Goal: Transaction & Acquisition: Purchase product/service

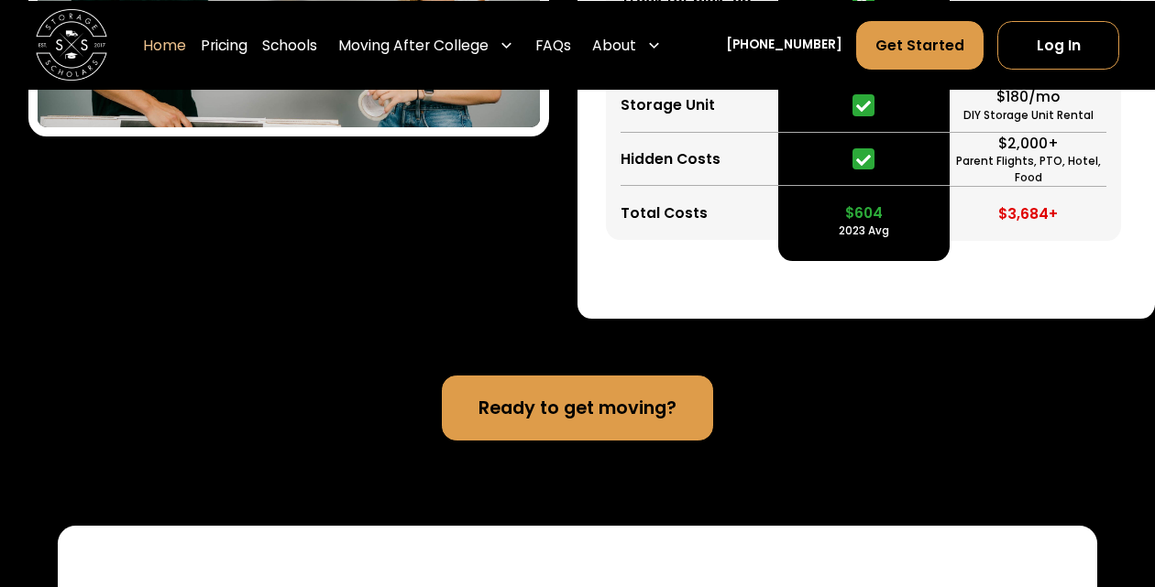
scroll to position [4261, 0]
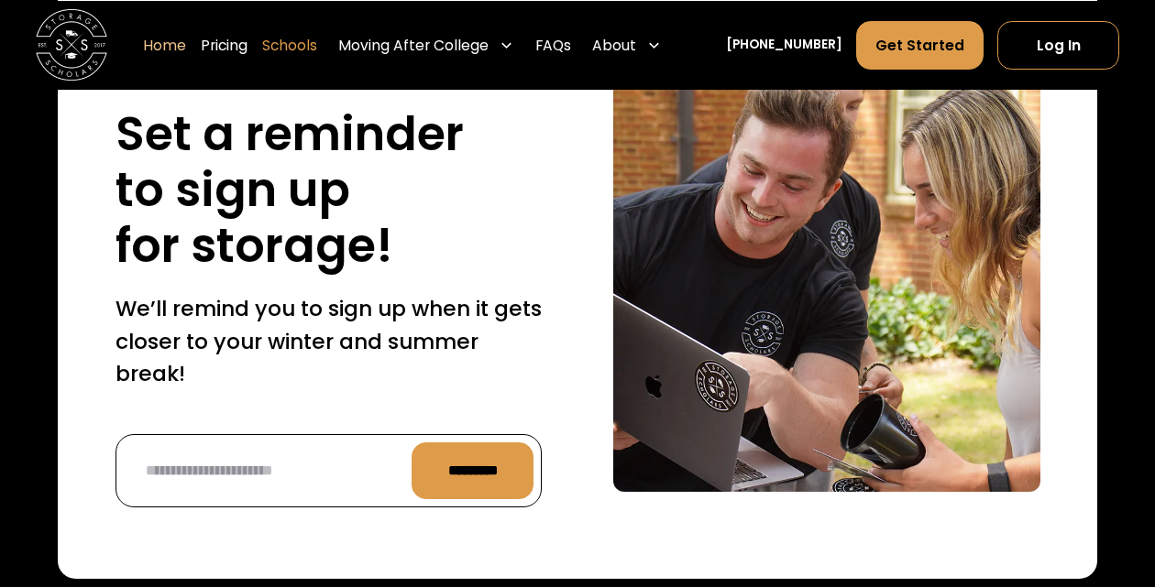
click at [317, 38] on link "Schools" at bounding box center [289, 44] width 55 height 50
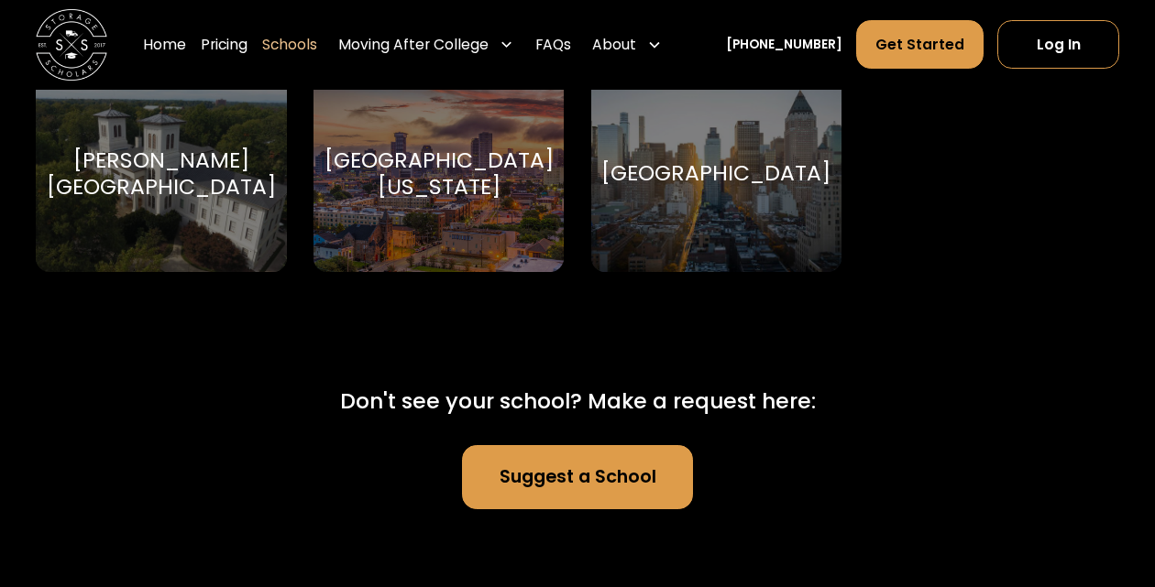
scroll to position [11080, 0]
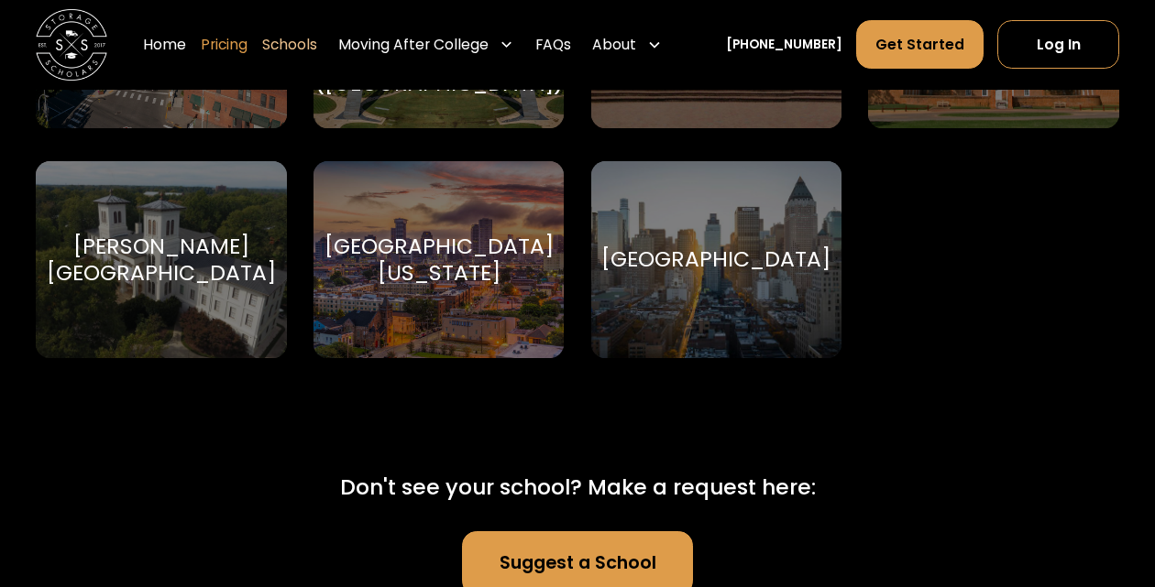
click at [247, 43] on link "Pricing" at bounding box center [224, 44] width 47 height 50
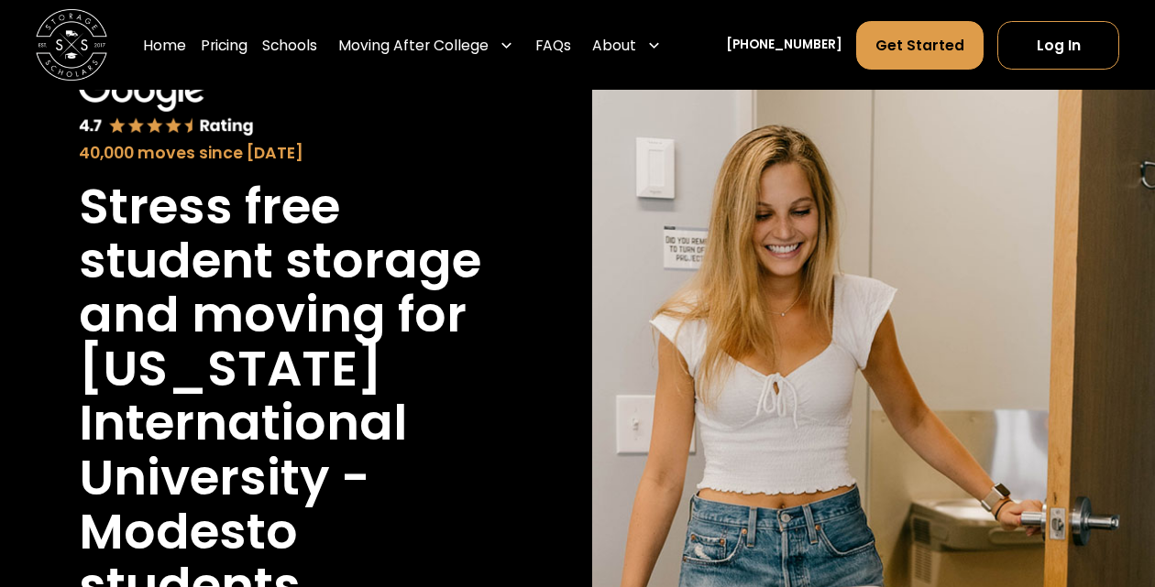
scroll to position [126, 0]
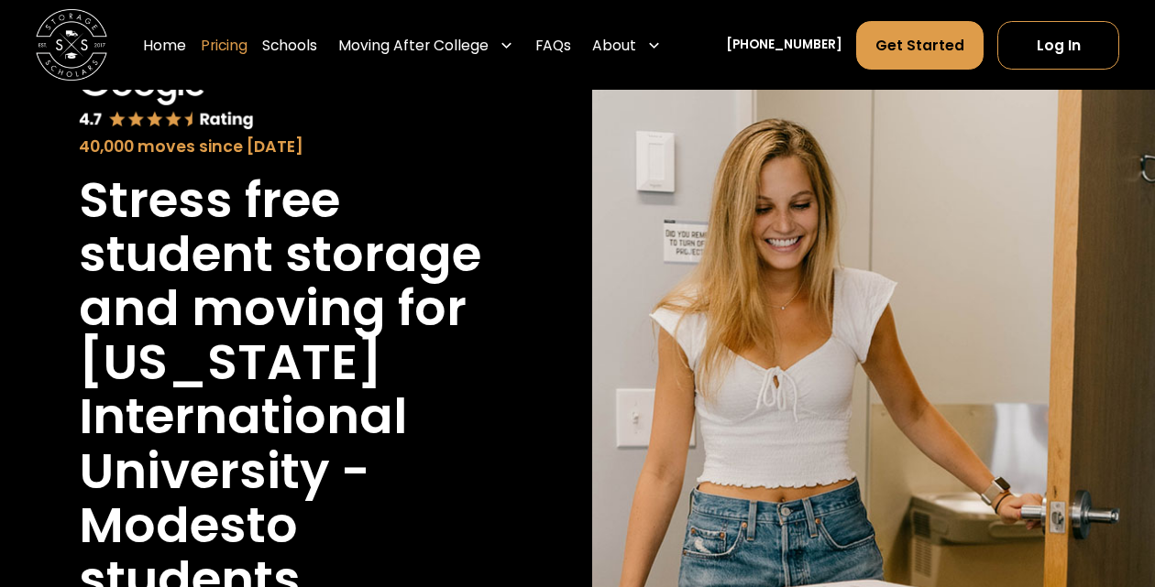
click at [247, 43] on link "Pricing" at bounding box center [224, 44] width 47 height 50
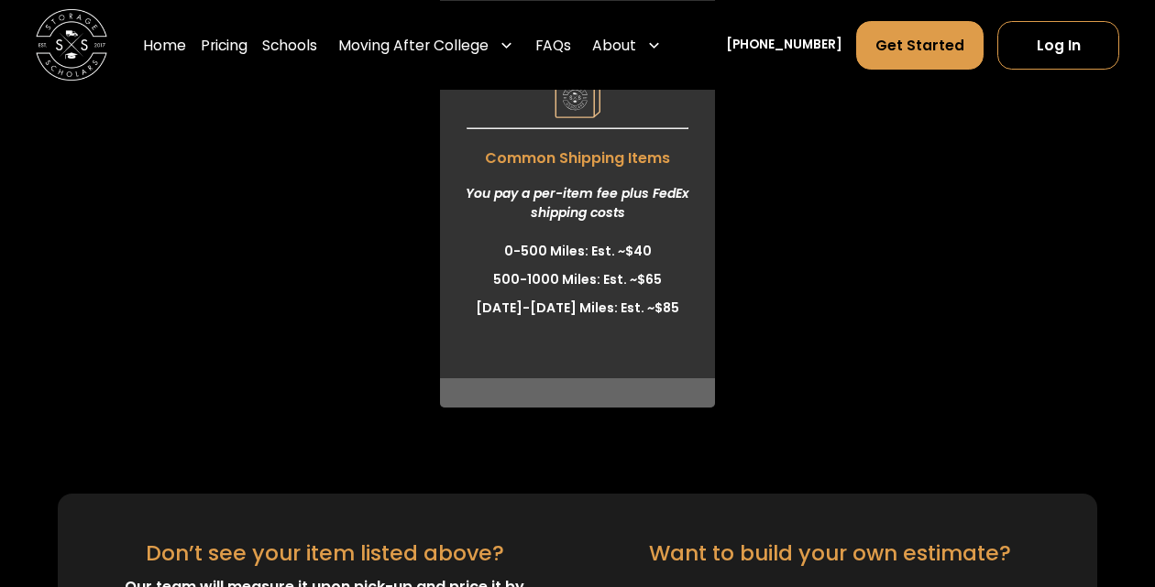
scroll to position [6029, 0]
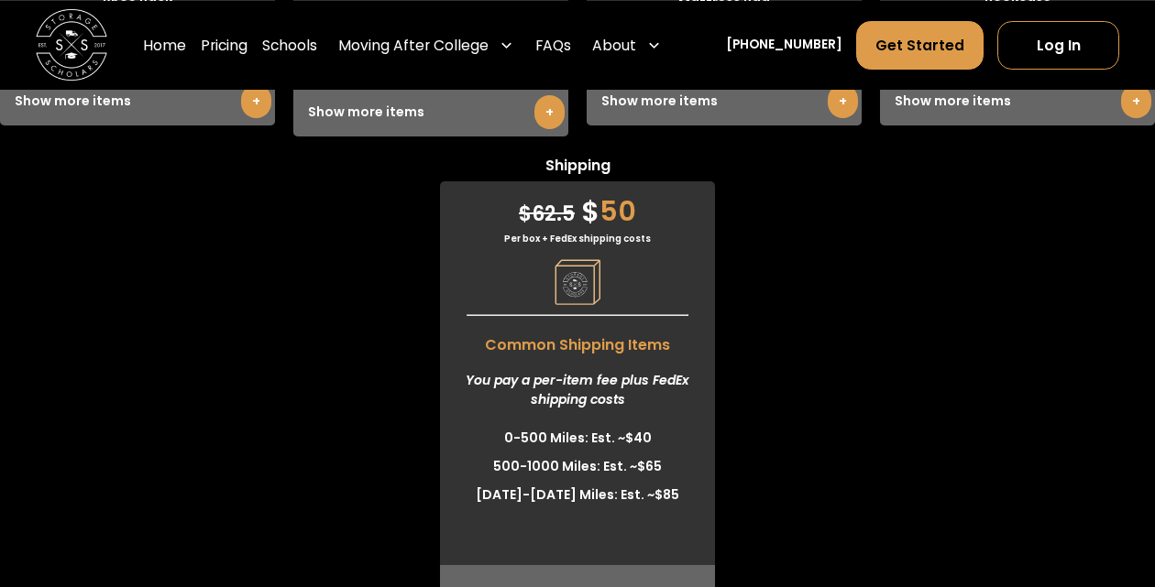
click at [576, 272] on img at bounding box center [577, 282] width 46 height 46
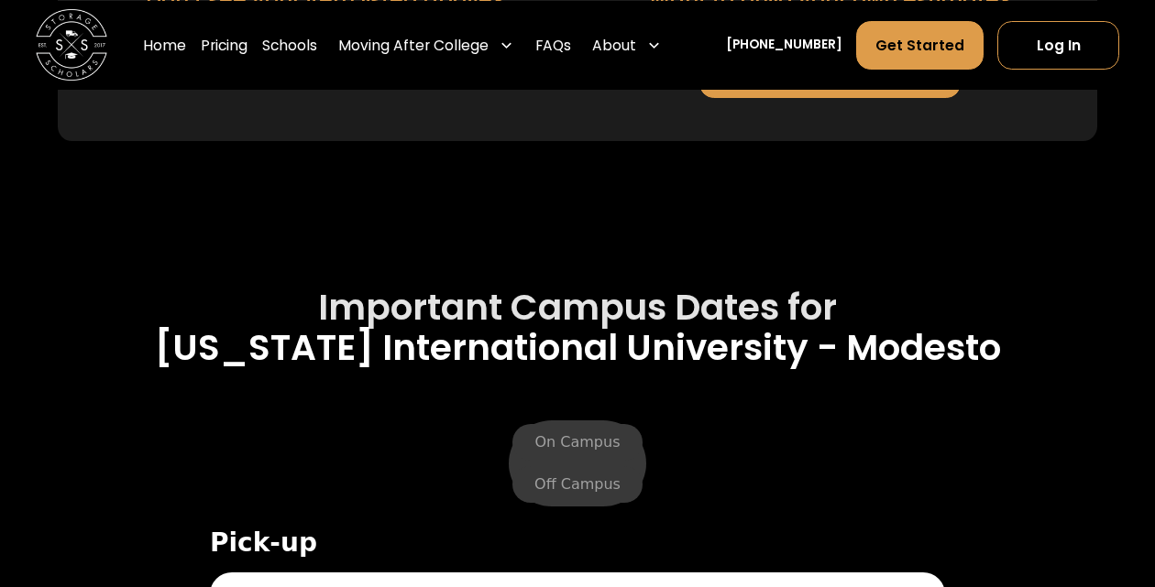
scroll to position [7008, 0]
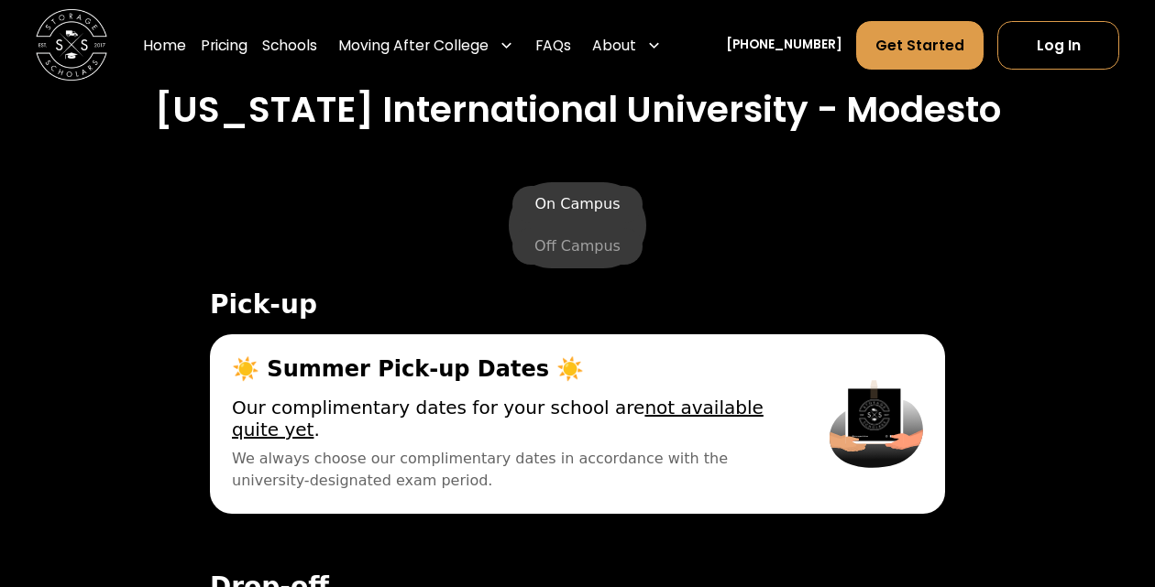
click at [573, 206] on label "On Campus" at bounding box center [576, 204] width 129 height 37
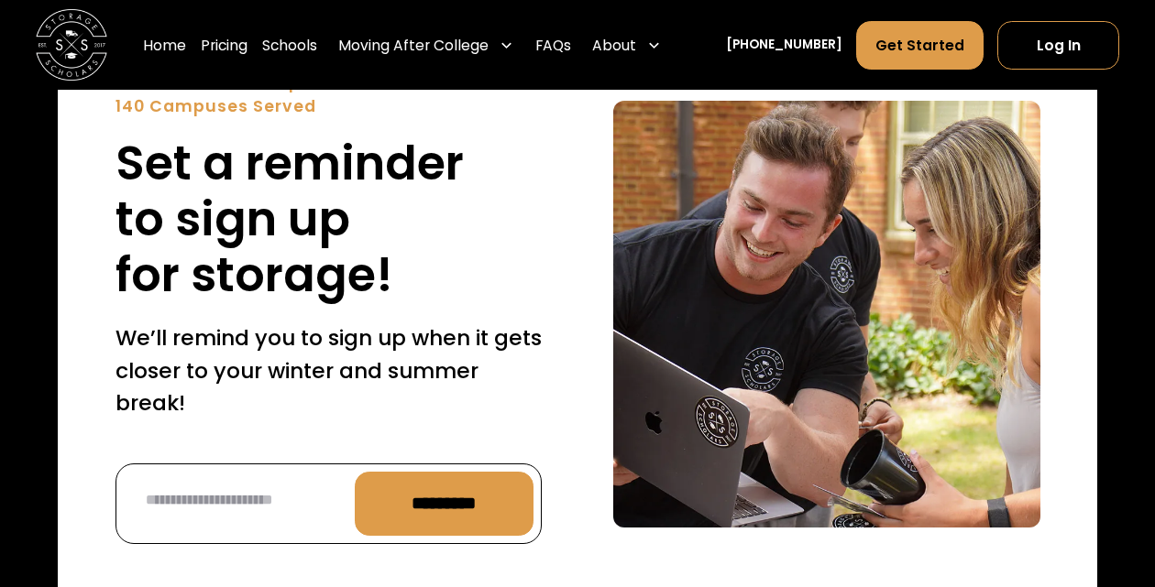
scroll to position [8716, 0]
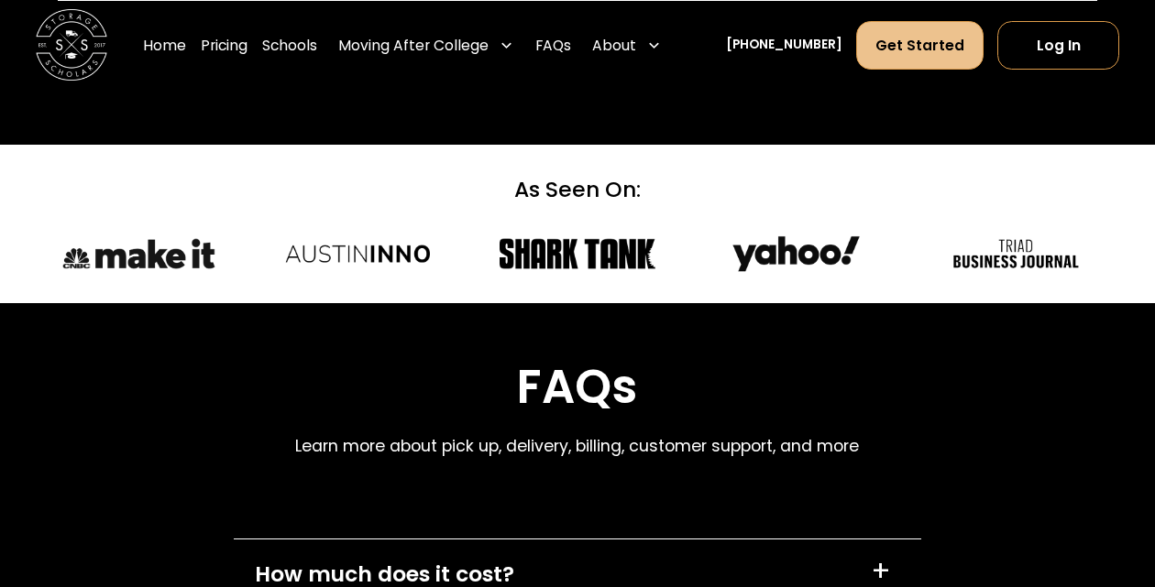
click at [958, 45] on link "Get Started" at bounding box center [919, 44] width 126 height 49
